Goal: Find specific page/section: Find specific page/section

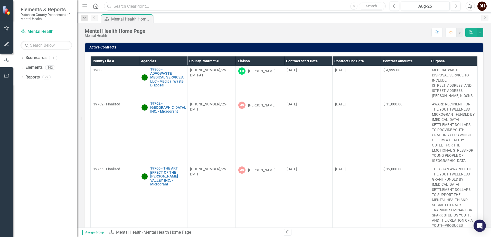
click at [127, 7] on input "text" at bounding box center [245, 6] width 282 height 9
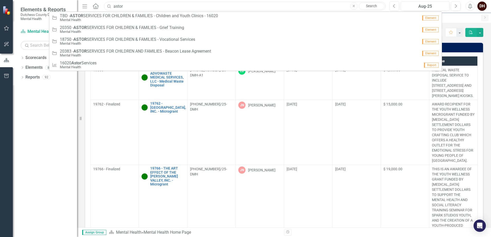
type input "astor"
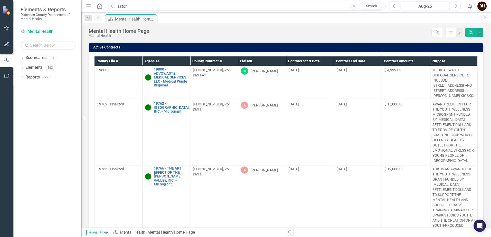
click at [81, 88] on div "Resize" at bounding box center [83, 118] width 4 height 237
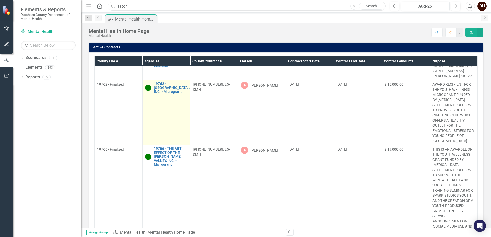
scroll to position [51, 0]
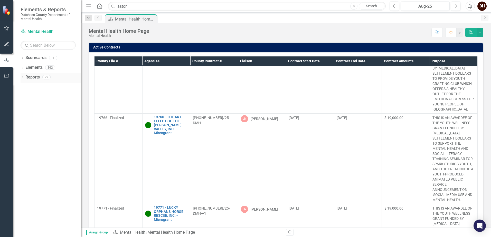
click at [21, 77] on icon "Dropdown" at bounding box center [23, 77] width 4 height 3
click at [26, 114] on icon "Dropdown" at bounding box center [25, 114] width 4 height 3
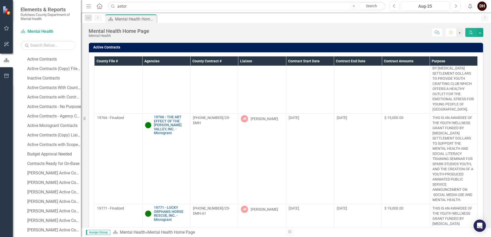
scroll to position [77, 0]
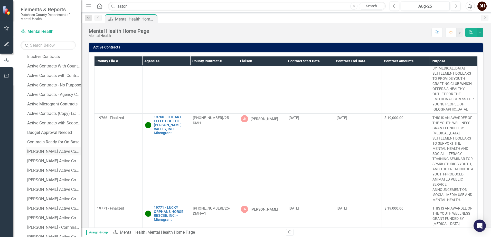
click at [49, 151] on div "[PERSON_NAME] Active Contracts" at bounding box center [54, 151] width 54 height 5
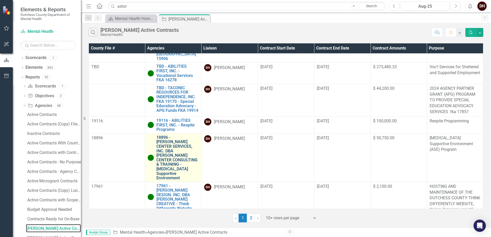
scroll to position [246, 0]
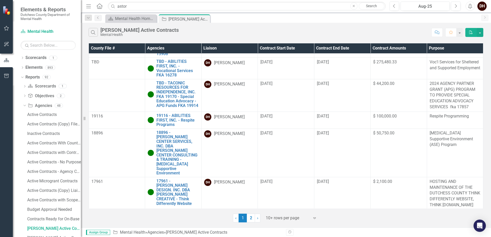
click at [178, 211] on link "TBD - ASTOR SERVICES FOR CHILDREN & FAMILIES - Children and Youth Clinics - 160…" at bounding box center [177, 222] width 42 height 23
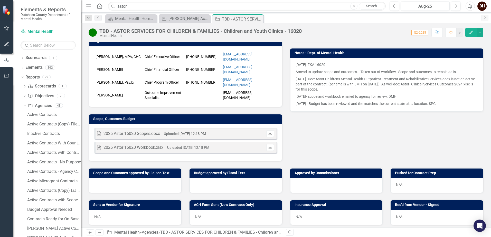
scroll to position [128, 0]
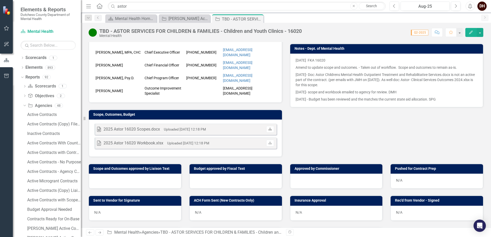
click at [268, 127] on icon at bounding box center [269, 128] width 3 height 3
click at [260, 18] on icon "Close" at bounding box center [258, 19] width 5 height 4
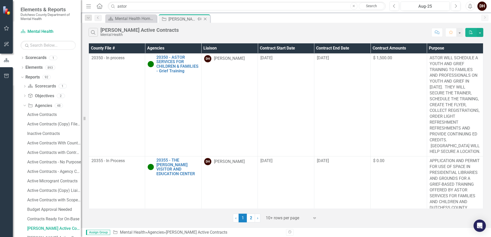
click at [207, 18] on icon "Close" at bounding box center [204, 19] width 5 height 4
